Goal: Task Accomplishment & Management: Use online tool/utility

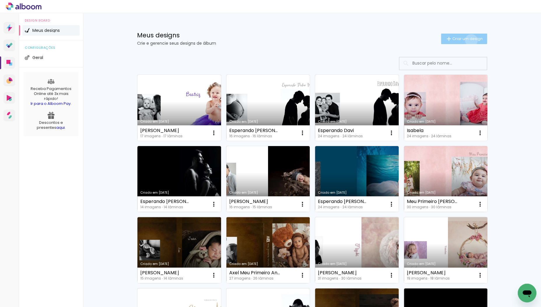
click at [470, 40] on span "Criar um design" at bounding box center [468, 39] width 30 height 4
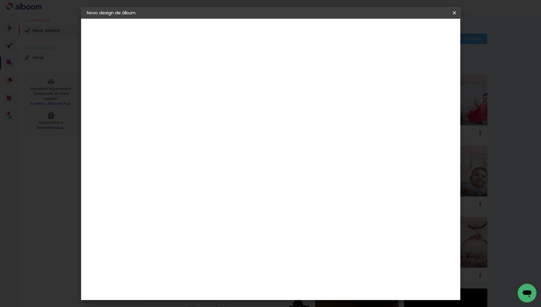
click at [182, 81] on input at bounding box center [182, 78] width 0 height 9
type input "Batizado Giovana"
type paper-input "Batizado Giovana"
click at [0, 0] on slot "Avançar" at bounding box center [0, 0] width 0 height 0
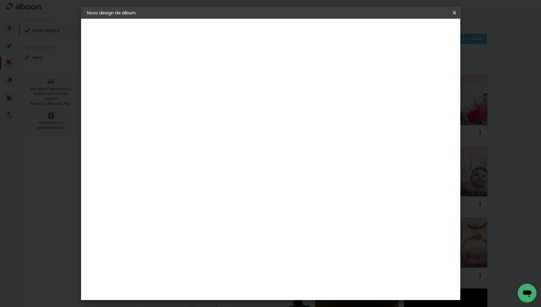
click at [200, 140] on div "AlfaFotoBook" at bounding box center [193, 140] width 31 height 5
click at [0, 0] on slot "Avançar" at bounding box center [0, 0] width 0 height 0
click at [243, 299] on span "25 × 25 cm" at bounding box center [233, 306] width 22 height 15
click at [0, 0] on slot "Avançar" at bounding box center [0, 0] width 0 height 0
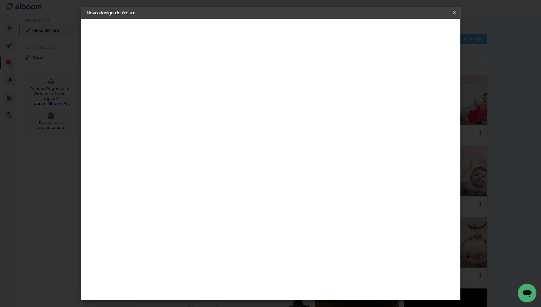
click at [422, 32] on span "Iniciar design" at bounding box center [409, 31] width 27 height 4
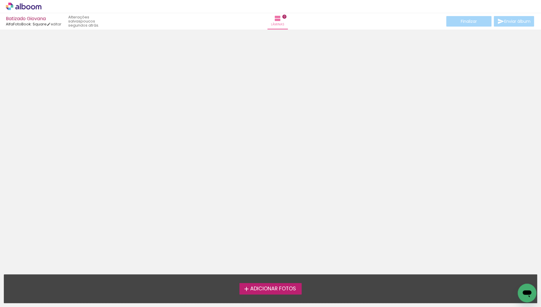
click at [262, 287] on span "Adicionar Fotos" at bounding box center [273, 288] width 46 height 5
click at [0, 0] on input "file" at bounding box center [0, 0] width 0 height 0
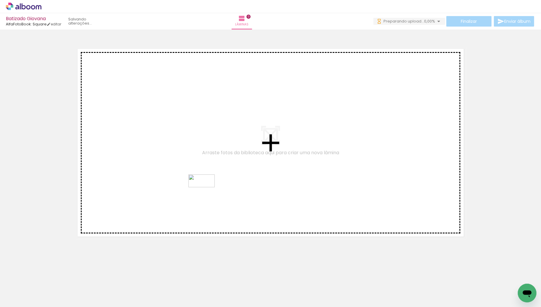
drag, startPoint x: 95, startPoint y: 291, endPoint x: 206, endPoint y: 192, distance: 148.4
click at [206, 192] on quentale-workspace at bounding box center [270, 153] width 541 height 307
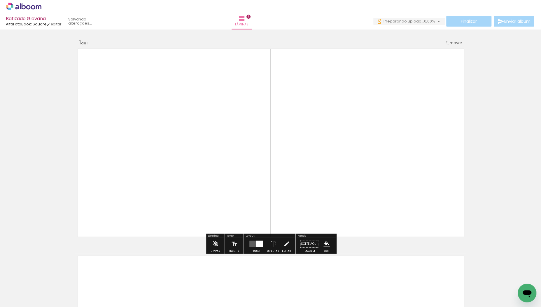
click at [368, 201] on quentale-photo at bounding box center [368, 142] width 195 height 192
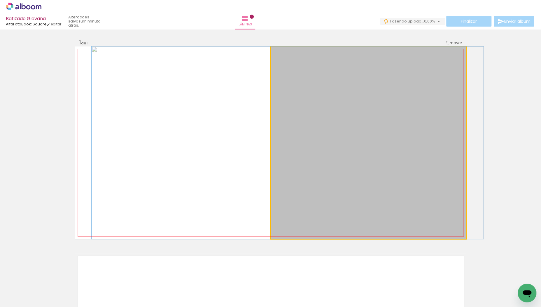
drag, startPoint x: 355, startPoint y: 209, endPoint x: 275, endPoint y: 201, distance: 81.1
drag, startPoint x: 329, startPoint y: 190, endPoint x: 305, endPoint y: 190, distance: 24.5
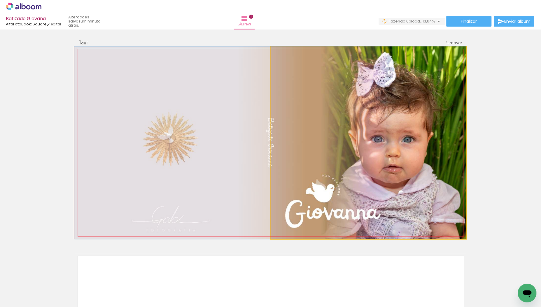
click at [304, 122] on quentale-photo at bounding box center [368, 142] width 195 height 192
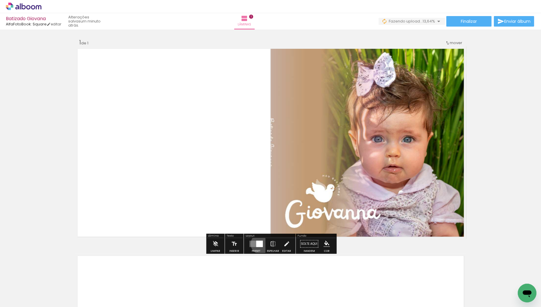
click at [259, 243] on div at bounding box center [259, 243] width 7 height 6
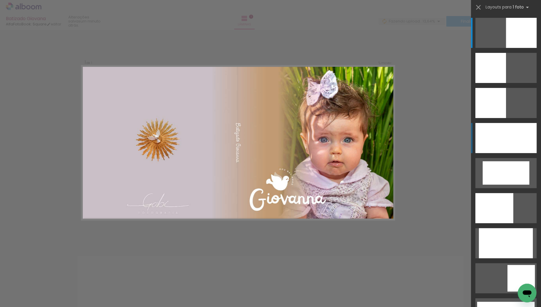
click at [500, 144] on div at bounding box center [506, 138] width 61 height 30
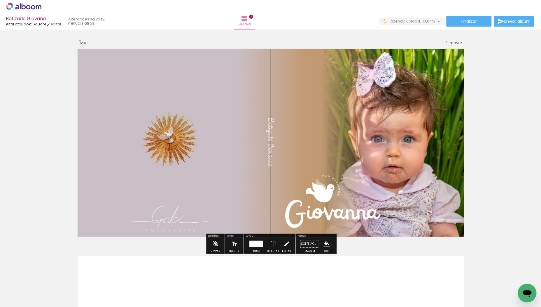
click at [292, 183] on quentale-photo at bounding box center [270, 142] width 391 height 192
click at [274, 181] on quentale-photo at bounding box center [270, 142] width 391 height 192
click at [215, 242] on iron-icon at bounding box center [215, 244] width 6 height 12
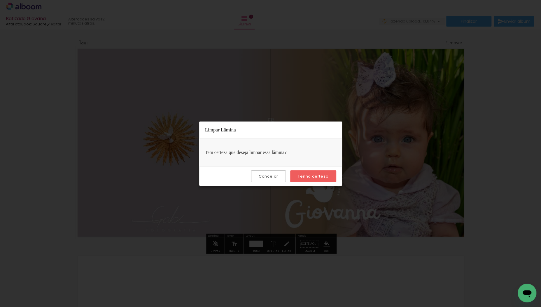
click at [305, 180] on paper-button "Tenho certeza" at bounding box center [313, 176] width 46 height 12
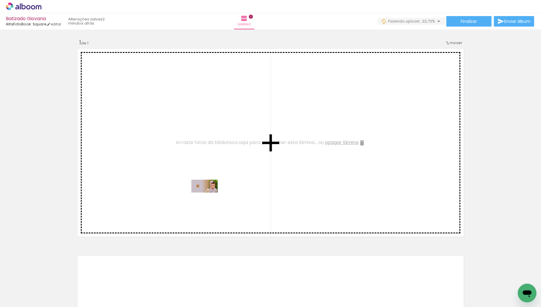
drag, startPoint x: 94, startPoint y: 291, endPoint x: 209, endPoint y: 197, distance: 149.1
click at [209, 197] on quentale-workspace at bounding box center [270, 153] width 541 height 307
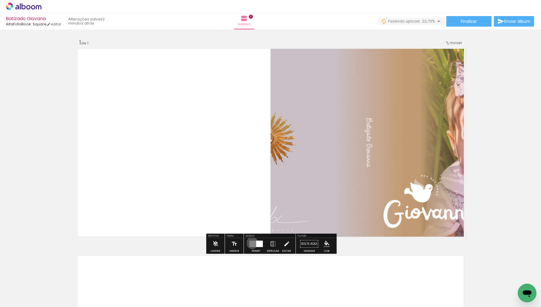
click at [251, 242] on quentale-layouter at bounding box center [255, 243] width 13 height 6
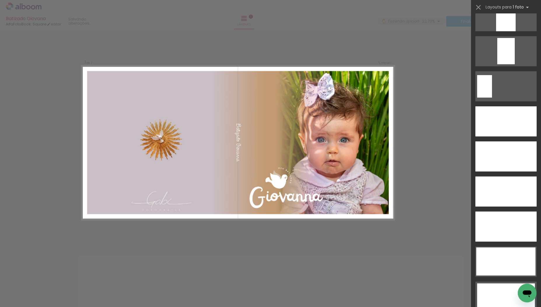
scroll to position [1619, 0]
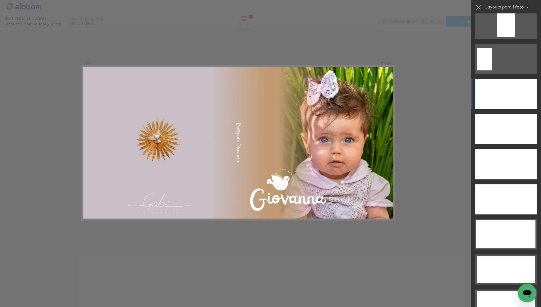
click at [515, 92] on div at bounding box center [506, 94] width 61 height 30
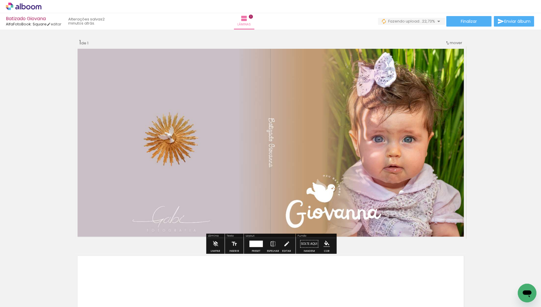
click at [483, 207] on div "Inserir lâmina 1 de 1" at bounding box center [270, 239] width 541 height 414
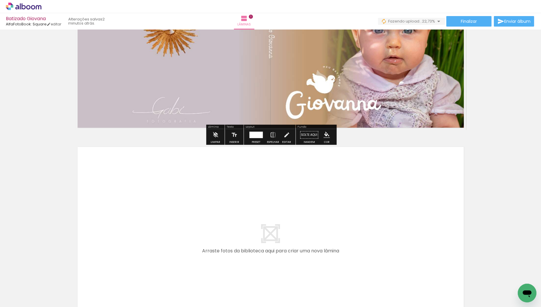
scroll to position [196, 0]
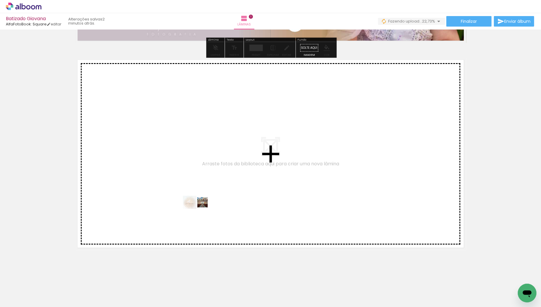
drag, startPoint x: 128, startPoint y: 286, endPoint x: 203, endPoint y: 207, distance: 109.2
click at [203, 207] on quentale-workspace at bounding box center [270, 153] width 541 height 307
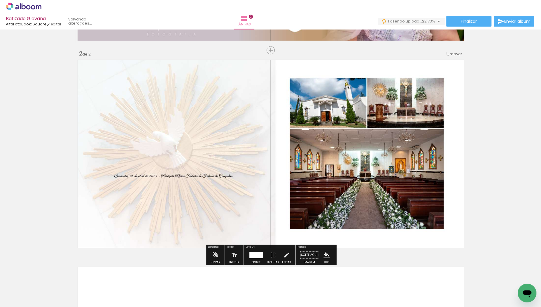
scroll to position [200, 0]
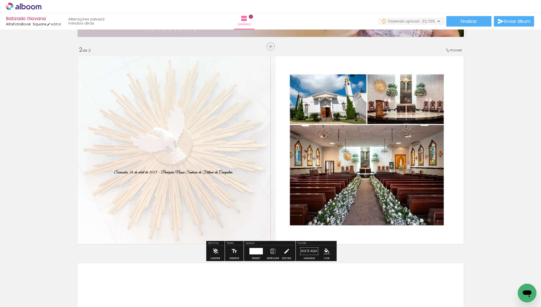
click at [335, 168] on quentale-photo at bounding box center [270, 150] width 391 height 192
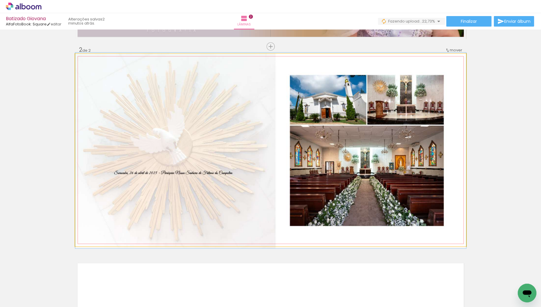
drag, startPoint x: 343, startPoint y: 179, endPoint x: 339, endPoint y: 180, distance: 3.5
click at [308, 177] on quentale-photo at bounding box center [270, 150] width 391 height 192
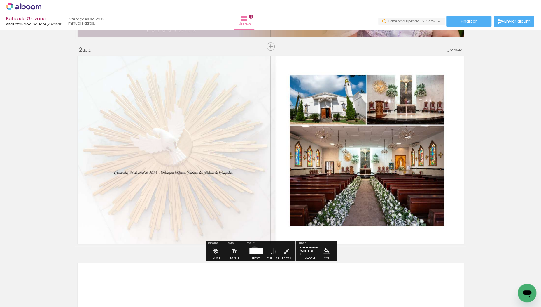
click at [253, 250] on div at bounding box center [255, 251] width 13 height 6
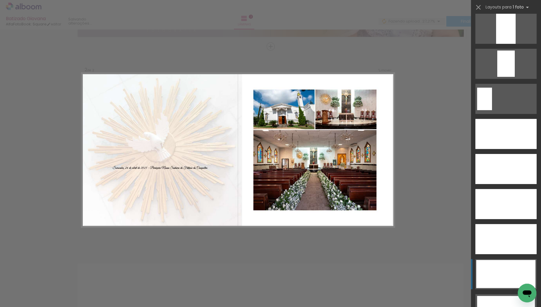
scroll to position [1592, 0]
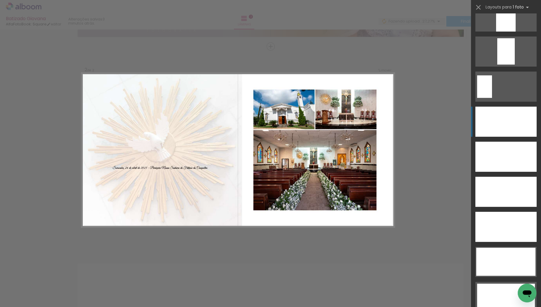
click at [501, 131] on div at bounding box center [506, 121] width 61 height 30
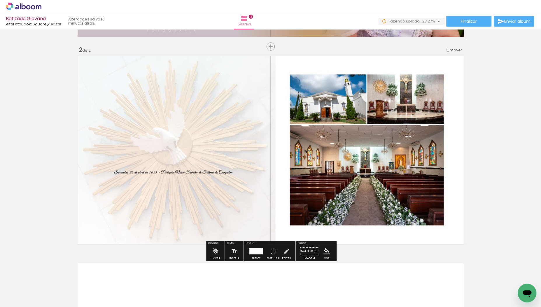
click at [326, 192] on quentale-photo at bounding box center [270, 150] width 391 height 192
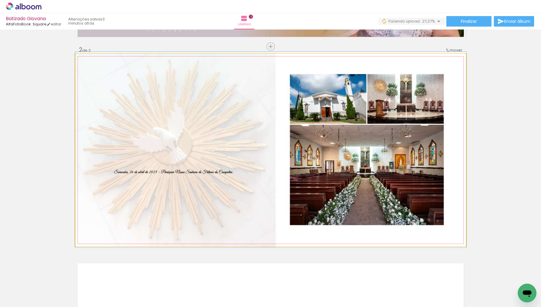
drag, startPoint x: 322, startPoint y: 193, endPoint x: 324, endPoint y: 193, distance: 2.9
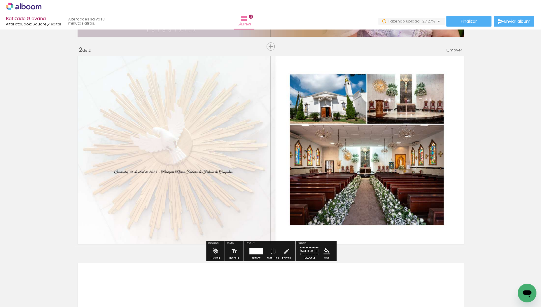
click at [325, 193] on quentale-photo at bounding box center [270, 150] width 391 height 192
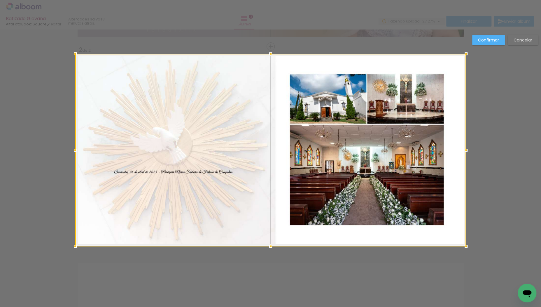
click at [465, 246] on div at bounding box center [466, 246] width 12 height 12
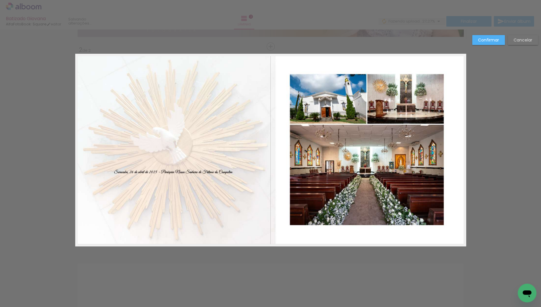
drag, startPoint x: 72, startPoint y: 245, endPoint x: 65, endPoint y: 249, distance: 7.9
click at [66, 249] on div "Confirmar Cancelar" at bounding box center [270, 147] width 541 height 635
click at [87, 234] on quentale-photo at bounding box center [270, 150] width 391 height 192
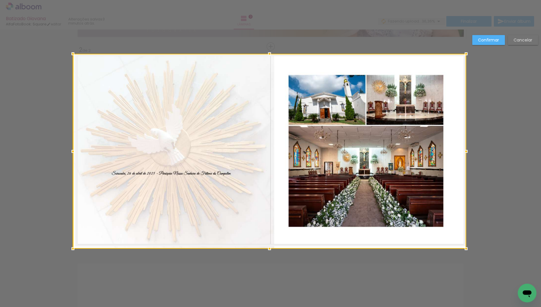
drag, startPoint x: 77, startPoint y: 244, endPoint x: 52, endPoint y: 271, distance: 37.6
click at [52, 271] on div "Inserir lâmina 1 de 2 Inserir lâmina 2 de 2 Confirmar Cancelar" at bounding box center [270, 147] width 541 height 635
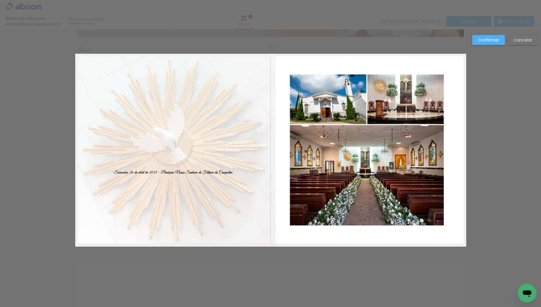
click at [489, 78] on div "Confirmar Cancelar" at bounding box center [270, 147] width 541 height 635
click at [0, 0] on slot "Confirmar" at bounding box center [0, 0] width 0 height 0
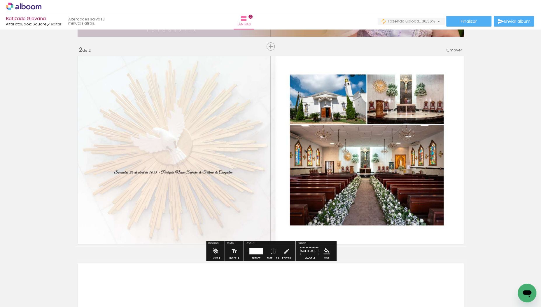
click at [499, 203] on div "Inserir lâmina 1 de 2 Inserir lâmina 2 de 2" at bounding box center [270, 142] width 541 height 621
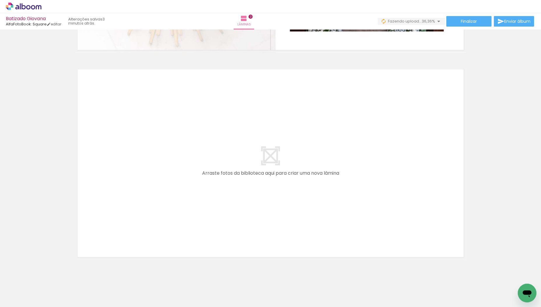
scroll to position [389, 0]
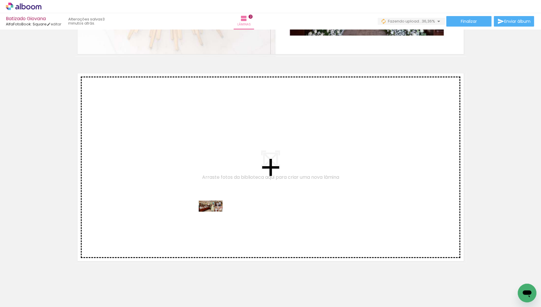
drag, startPoint x: 159, startPoint y: 290, endPoint x: 215, endPoint y: 217, distance: 92.0
click at [215, 217] on quentale-workspace at bounding box center [270, 153] width 541 height 307
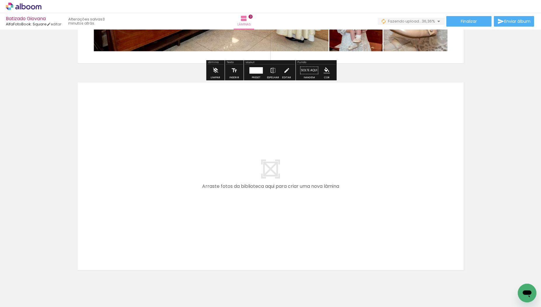
scroll to position [587, 0]
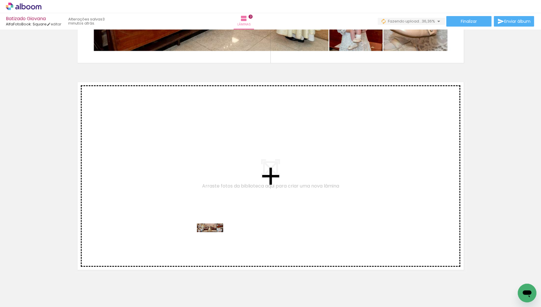
drag, startPoint x: 196, startPoint y: 285, endPoint x: 214, endPoint y: 238, distance: 49.9
click at [214, 238] on quentale-workspace at bounding box center [270, 153] width 541 height 307
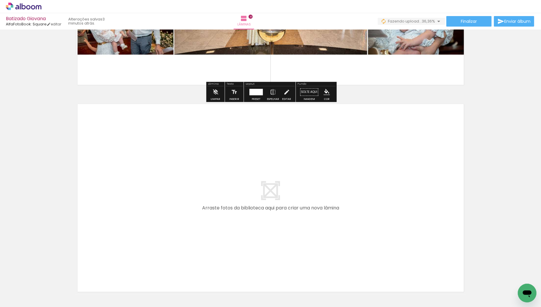
scroll to position [791, 0]
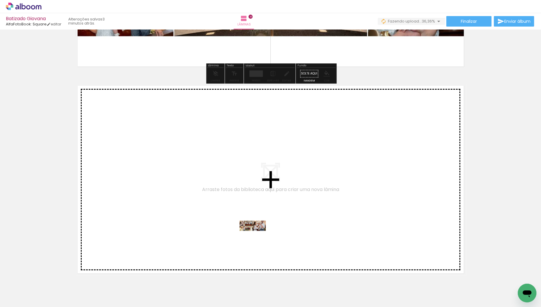
drag, startPoint x: 228, startPoint y: 285, endPoint x: 257, endPoint y: 236, distance: 56.9
click at [257, 236] on quentale-workspace at bounding box center [270, 153] width 541 height 307
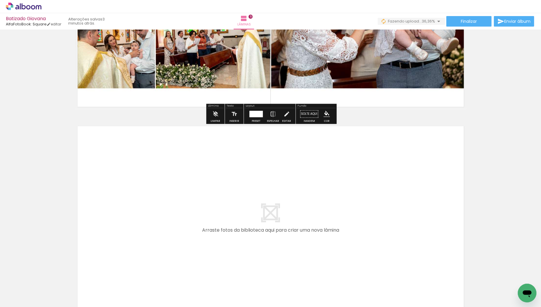
scroll to position [988, 0]
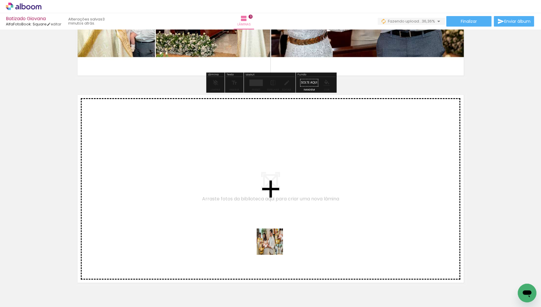
drag, startPoint x: 261, startPoint y: 292, endPoint x: 275, endPoint y: 243, distance: 51.1
click at [275, 243] on quentale-workspace at bounding box center [270, 153] width 541 height 307
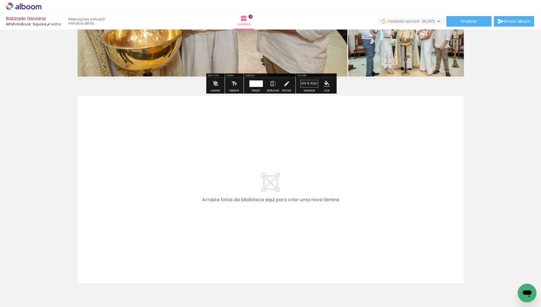
scroll to position [1207, 0]
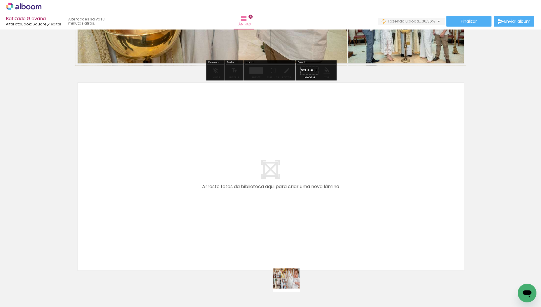
drag, startPoint x: 289, startPoint y: 291, endPoint x: 292, endPoint y: 247, distance: 43.9
click at [292, 247] on quentale-workspace at bounding box center [270, 153] width 541 height 307
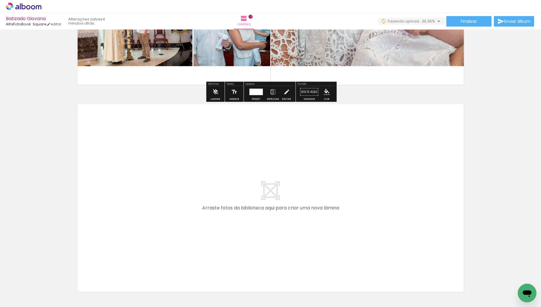
scroll to position [1406, 0]
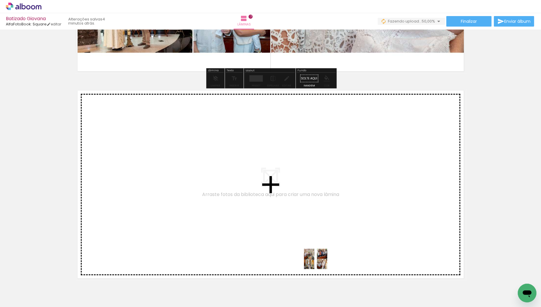
drag, startPoint x: 324, startPoint y: 291, endPoint x: 314, endPoint y: 242, distance: 50.2
click at [314, 242] on quentale-workspace at bounding box center [270, 153] width 541 height 307
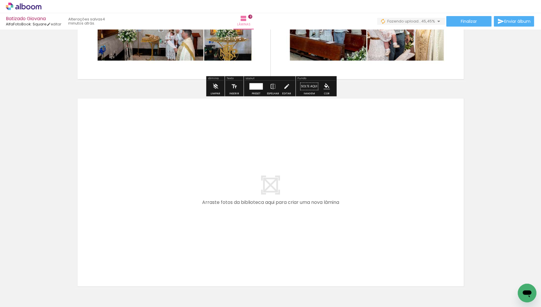
scroll to position [1619, 0]
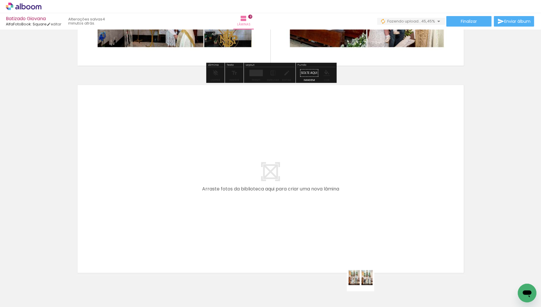
drag, startPoint x: 366, startPoint y: 292, endPoint x: 346, endPoint y: 230, distance: 65.6
click at [346, 230] on quentale-workspace at bounding box center [270, 153] width 541 height 307
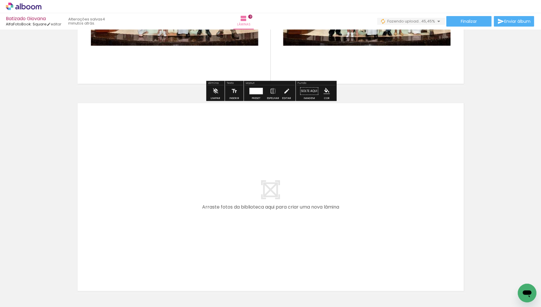
scroll to position [1851, 0]
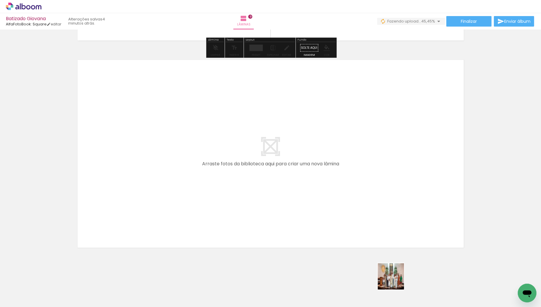
drag, startPoint x: 396, startPoint y: 289, endPoint x: 383, endPoint y: 237, distance: 53.6
click at [383, 237] on quentale-workspace at bounding box center [270, 153] width 541 height 307
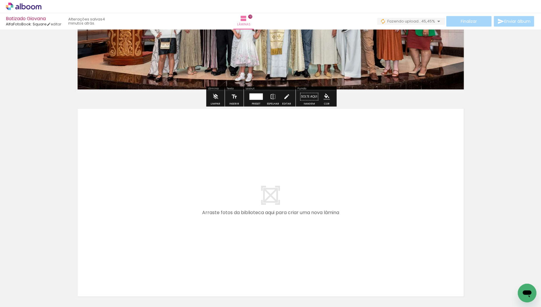
scroll to position [2058, 0]
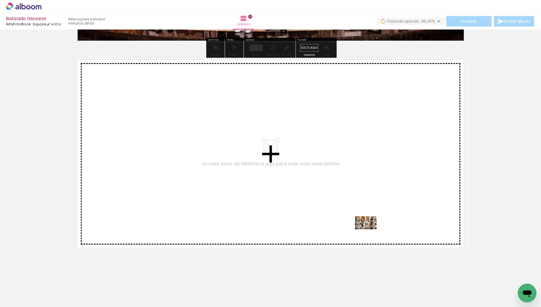
drag, startPoint x: 424, startPoint y: 283, endPoint x: 370, endPoint y: 233, distance: 73.5
click at [370, 233] on quentale-workspace at bounding box center [270, 153] width 541 height 307
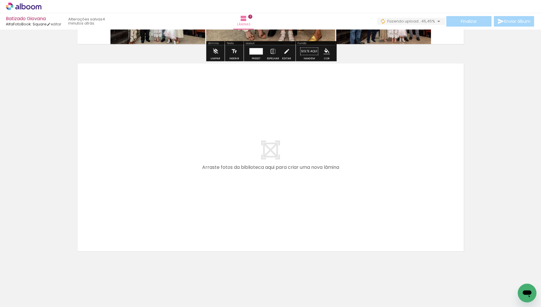
scroll to position [2264, 0]
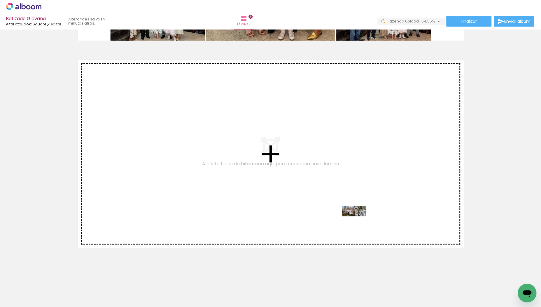
drag, startPoint x: 450, startPoint y: 282, endPoint x: 358, endPoint y: 222, distance: 110.4
click at [358, 222] on quentale-workspace at bounding box center [270, 153] width 541 height 307
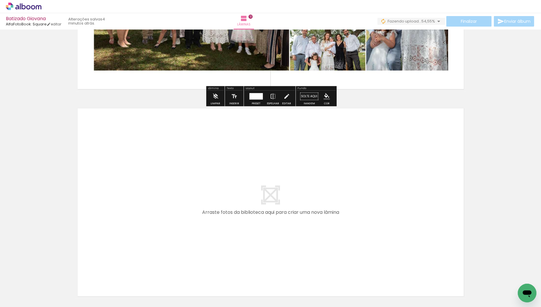
scroll to position [2438, 0]
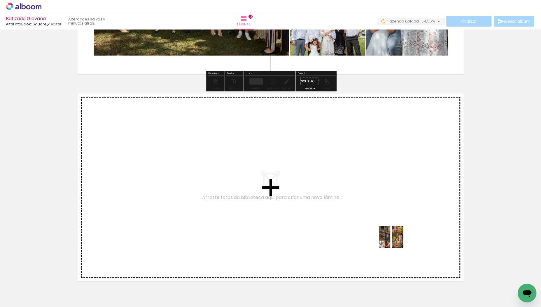
drag, startPoint x: 481, startPoint y: 287, endPoint x: 377, endPoint y: 231, distance: 118.1
click at [377, 231] on quentale-workspace at bounding box center [270, 153] width 541 height 307
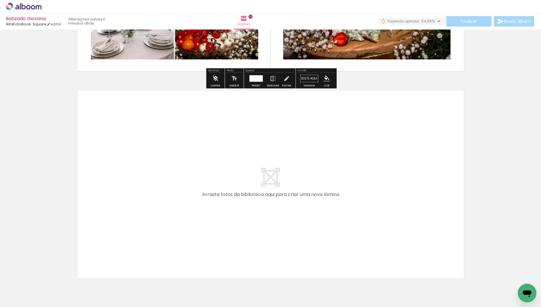
scroll to position [2678, 0]
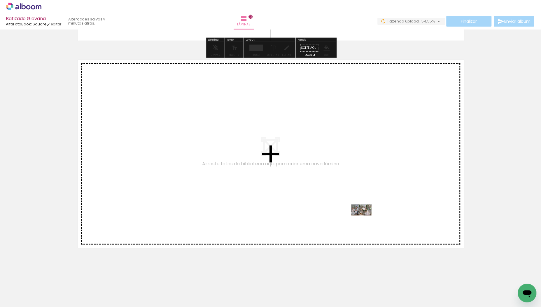
drag, startPoint x: 511, startPoint y: 287, endPoint x: 366, endPoint y: 221, distance: 159.4
click at [366, 221] on quentale-workspace at bounding box center [270, 153] width 541 height 307
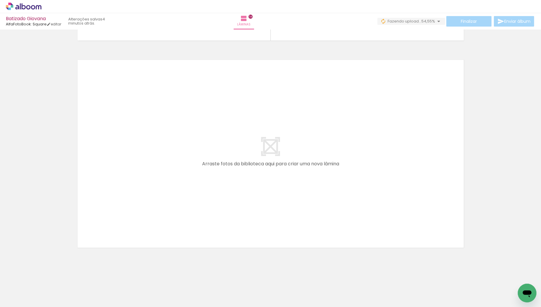
scroll to position [0, 227]
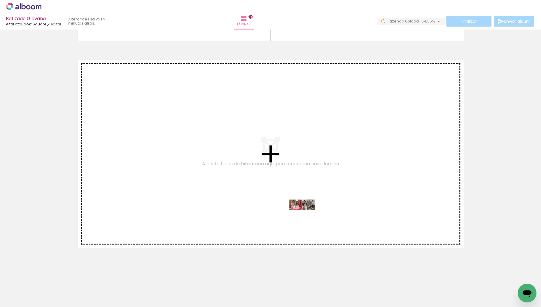
drag, startPoint x: 324, startPoint y: 290, endPoint x: 306, endPoint y: 215, distance: 76.4
click at [306, 215] on quentale-workspace at bounding box center [270, 153] width 541 height 307
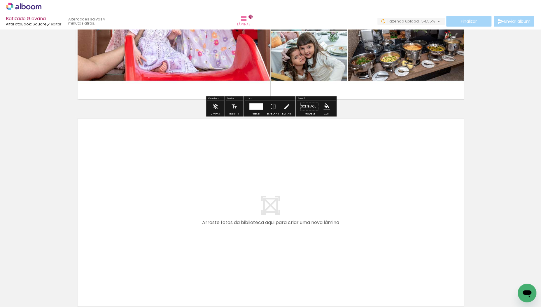
scroll to position [3041, 0]
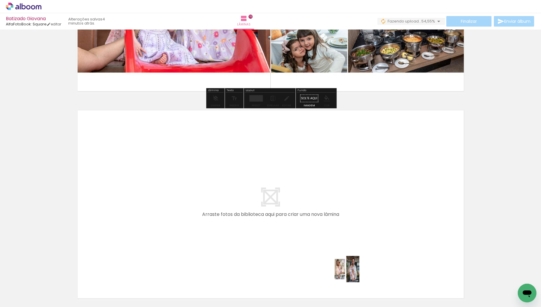
click at [342, 251] on quentale-workspace at bounding box center [270, 153] width 541 height 307
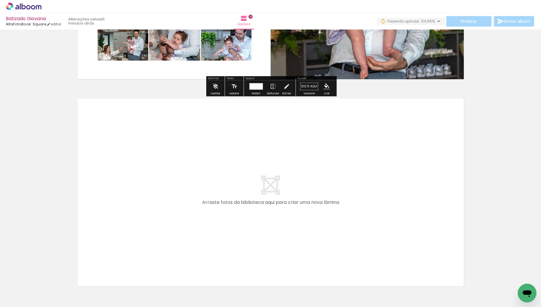
scroll to position [3299, 0]
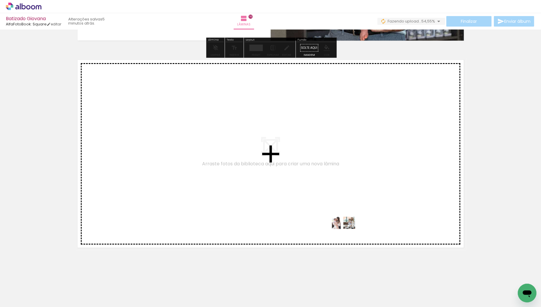
drag, startPoint x: 392, startPoint y: 289, endPoint x: 347, endPoint y: 233, distance: 71.4
click at [347, 233] on quentale-workspace at bounding box center [270, 153] width 541 height 307
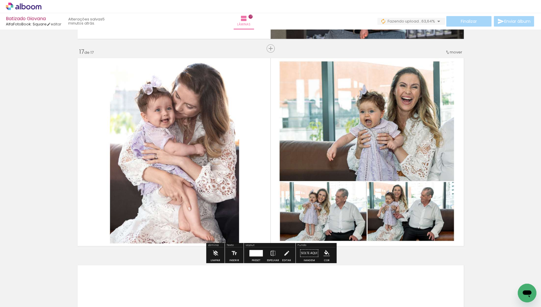
scroll to position [3300, 0]
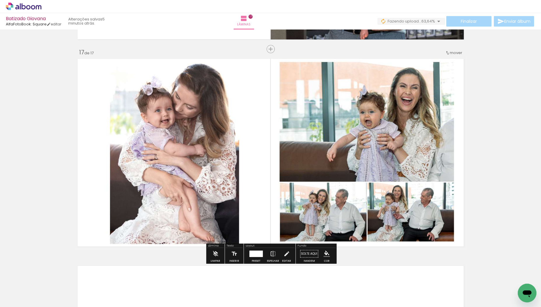
click at [187, 213] on quentale-photo at bounding box center [270, 152] width 391 height 192
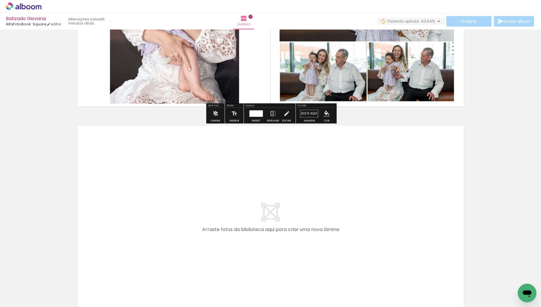
scroll to position [3442, 0]
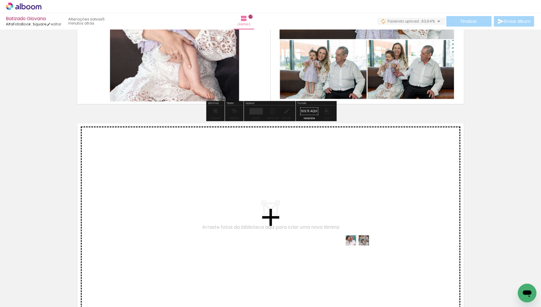
drag, startPoint x: 425, startPoint y: 286, endPoint x: 362, endPoint y: 251, distance: 72.0
click at [362, 251] on quentale-workspace at bounding box center [270, 153] width 541 height 307
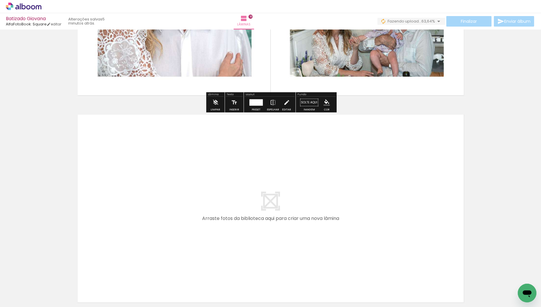
scroll to position [3661, 0]
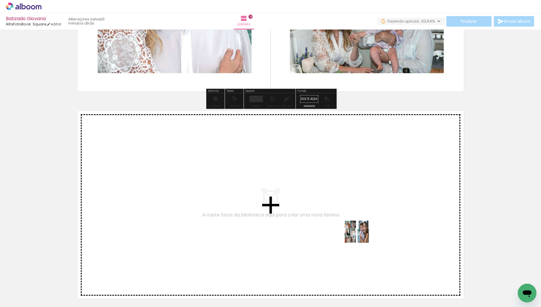
drag, startPoint x: 460, startPoint y: 284, endPoint x: 361, endPoint y: 236, distance: 110.0
click at [361, 236] on quentale-workspace at bounding box center [270, 153] width 541 height 307
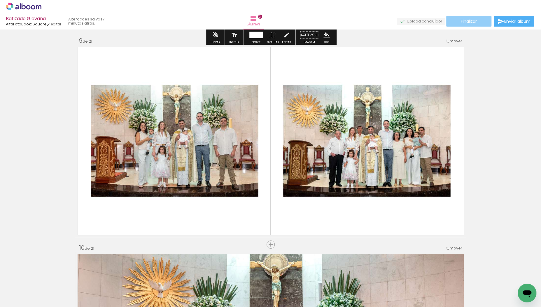
scroll to position [1670, 0]
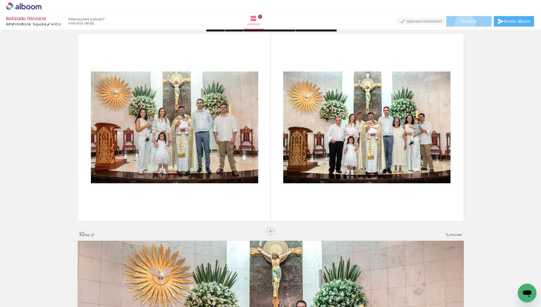
click at [463, 24] on paper-button "Finalizar" at bounding box center [468, 21] width 45 height 11
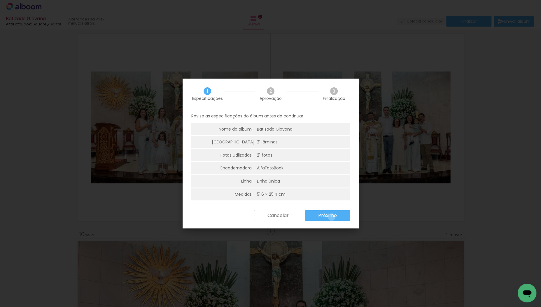
click at [0, 0] on slot "Próximo" at bounding box center [0, 0] width 0 height 0
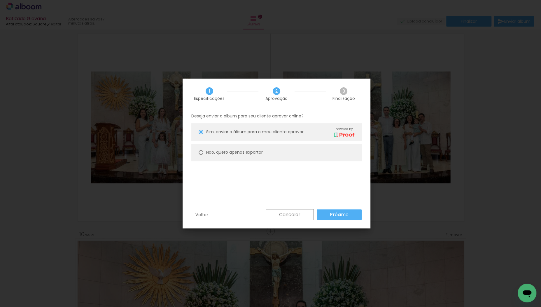
click at [204, 153] on paper-radio-button "Não, quero apenas exportar" at bounding box center [276, 153] width 170 height 18
type paper-radio-button "on"
click at [0, 0] on slot "Próximo" at bounding box center [0, 0] width 0 height 0
type input "Alta, 300 DPI"
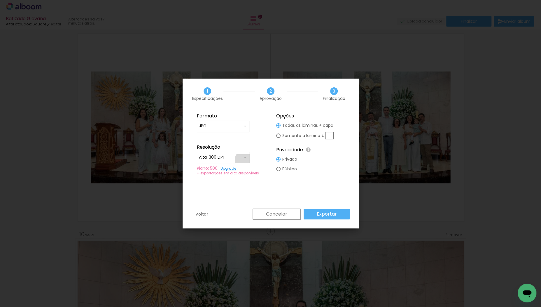
click at [244, 159] on iron-icon at bounding box center [245, 157] width 5 height 5
click at [244, 159] on paper-item "Alta, 300 DPI" at bounding box center [223, 156] width 53 height 12
click at [317, 214] on paper-button "Exportar" at bounding box center [327, 214] width 46 height 11
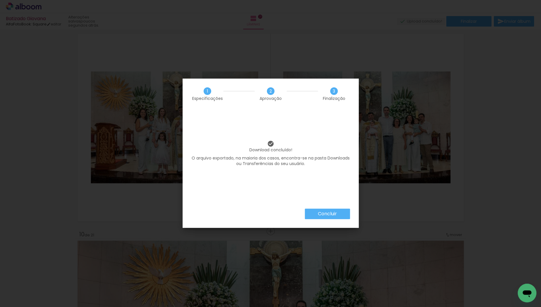
click at [317, 214] on paper-button "Concluir" at bounding box center [327, 213] width 45 height 11
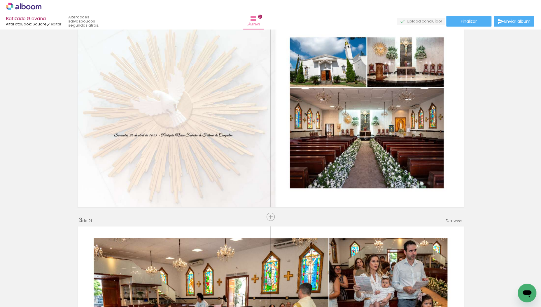
scroll to position [0, 0]
